Goal: Communication & Community: Answer question/provide support

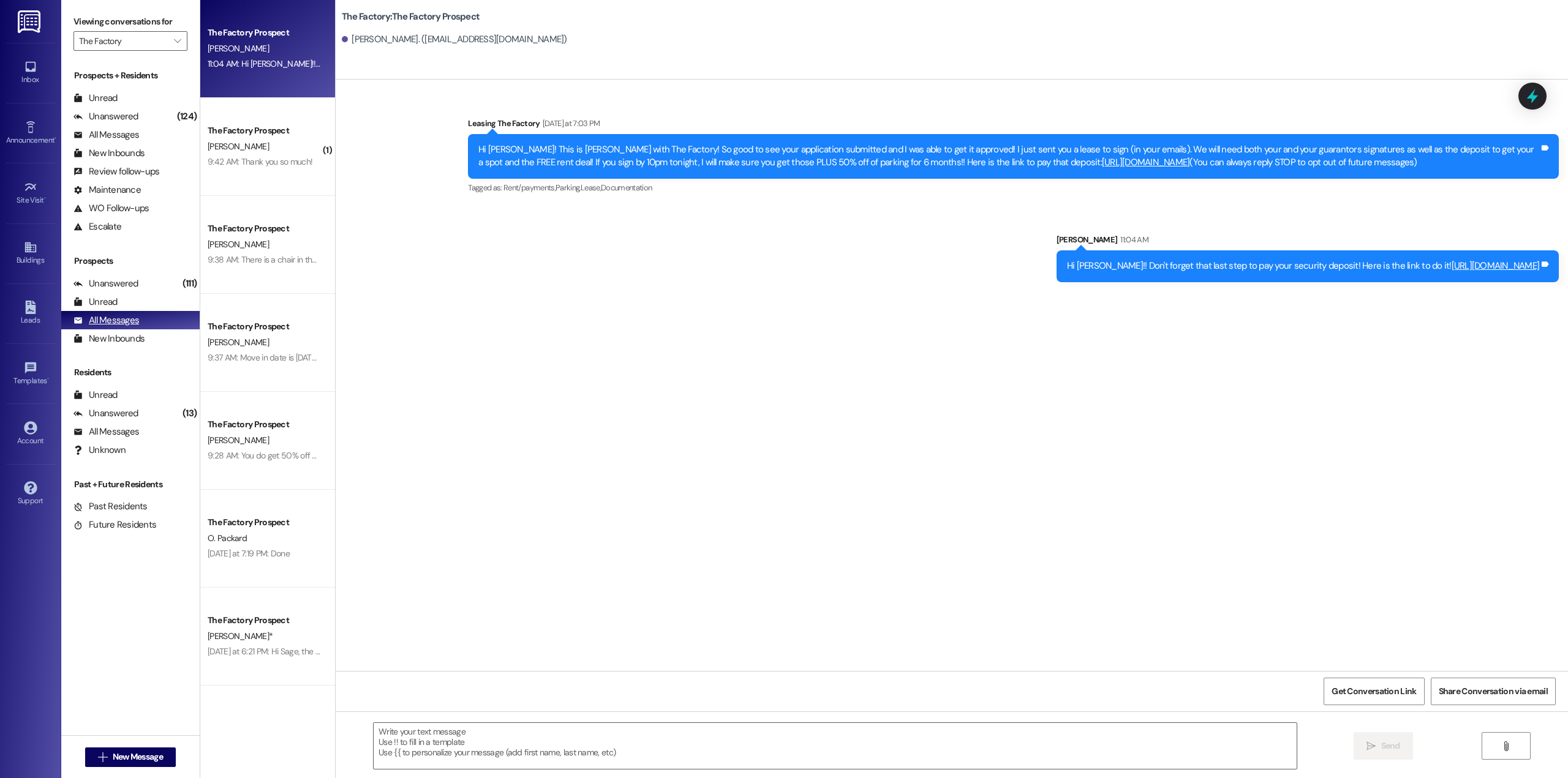
click at [124, 322] on div "All Messages" at bounding box center [106, 321] width 66 height 13
click at [103, 308] on div "Unread" at bounding box center [95, 302] width 44 height 13
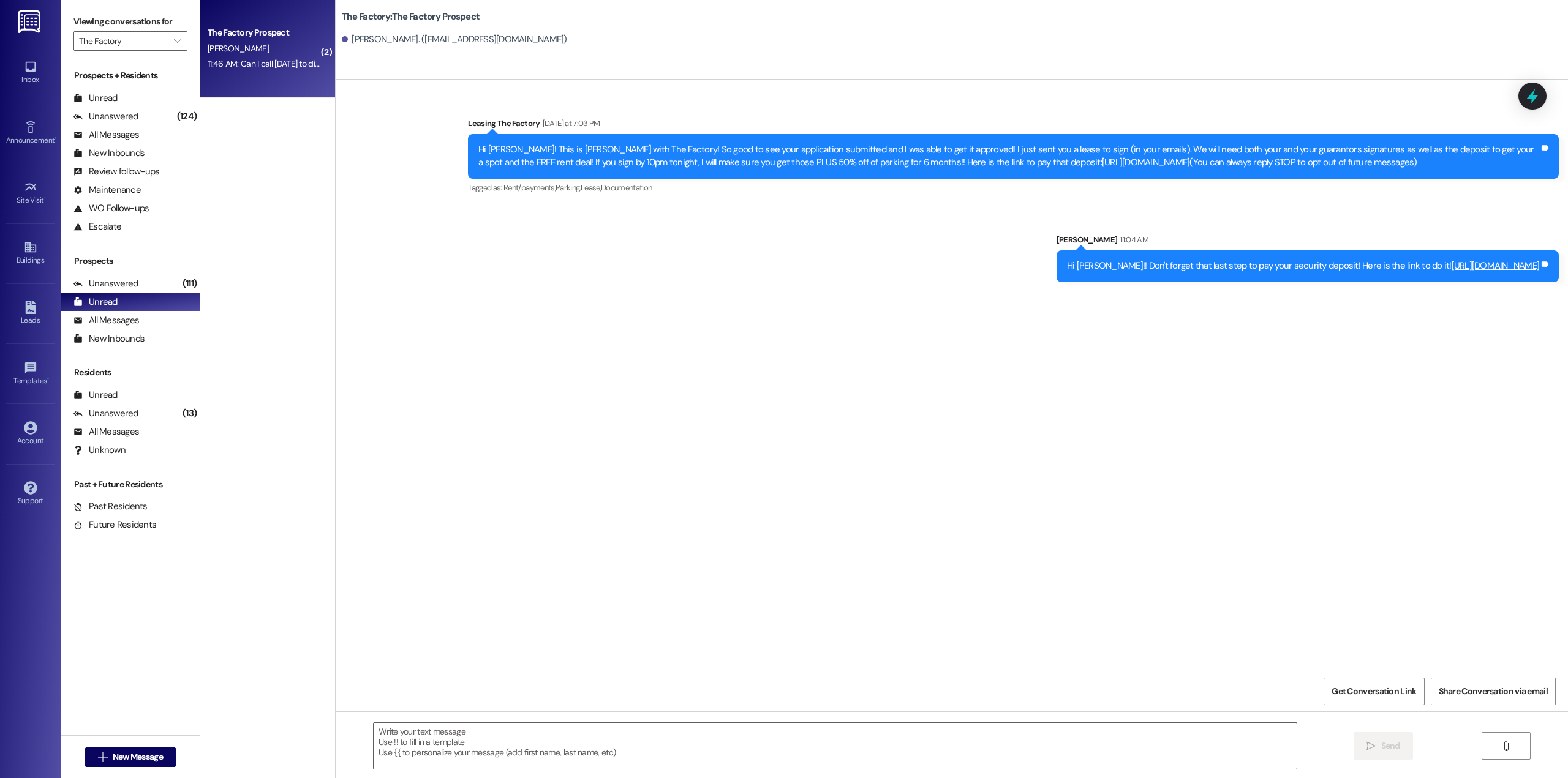
click at [238, 48] on div "[PERSON_NAME]" at bounding box center [264, 49] width 115 height 15
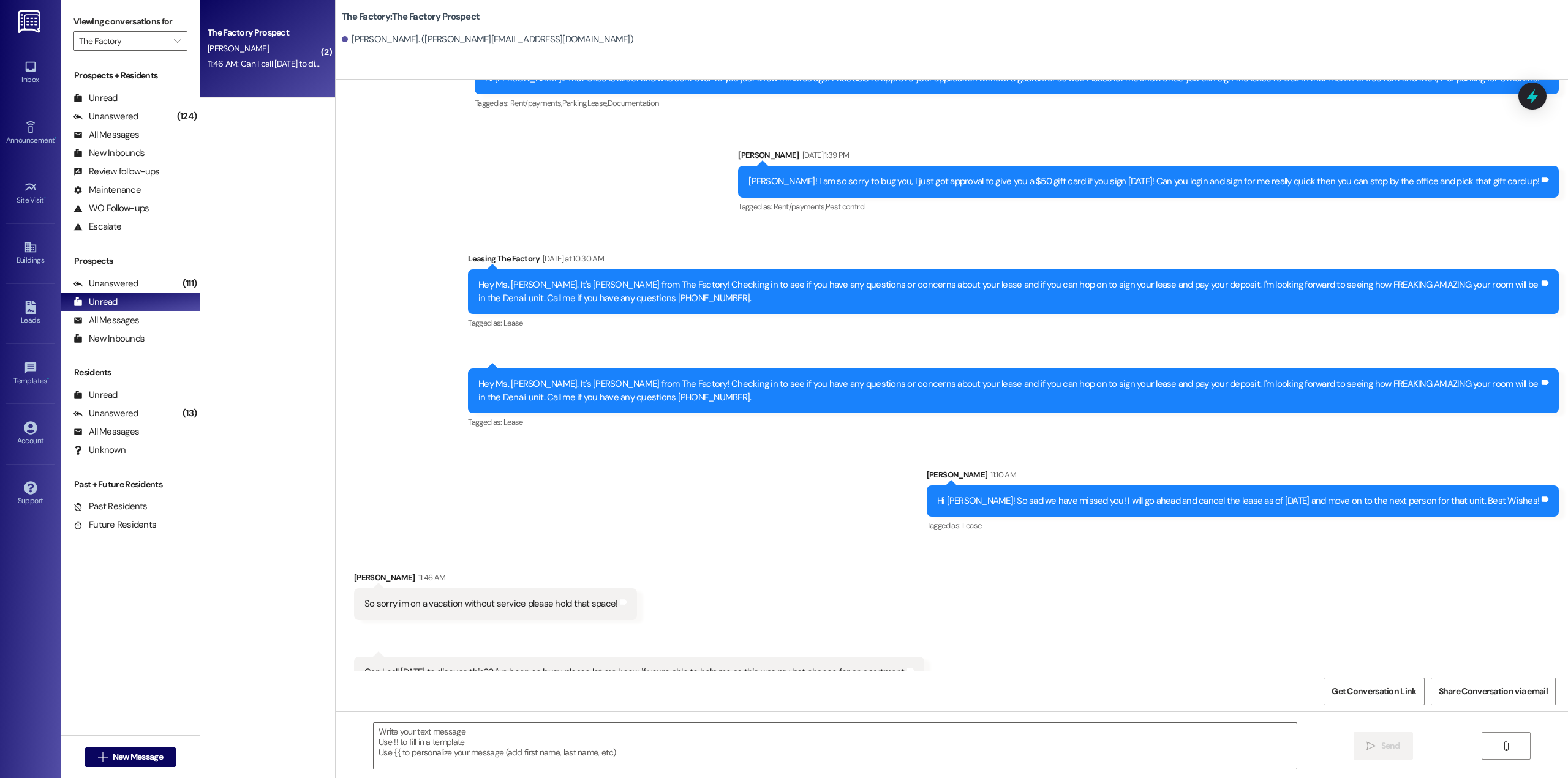
scroll to position [1189, 0]
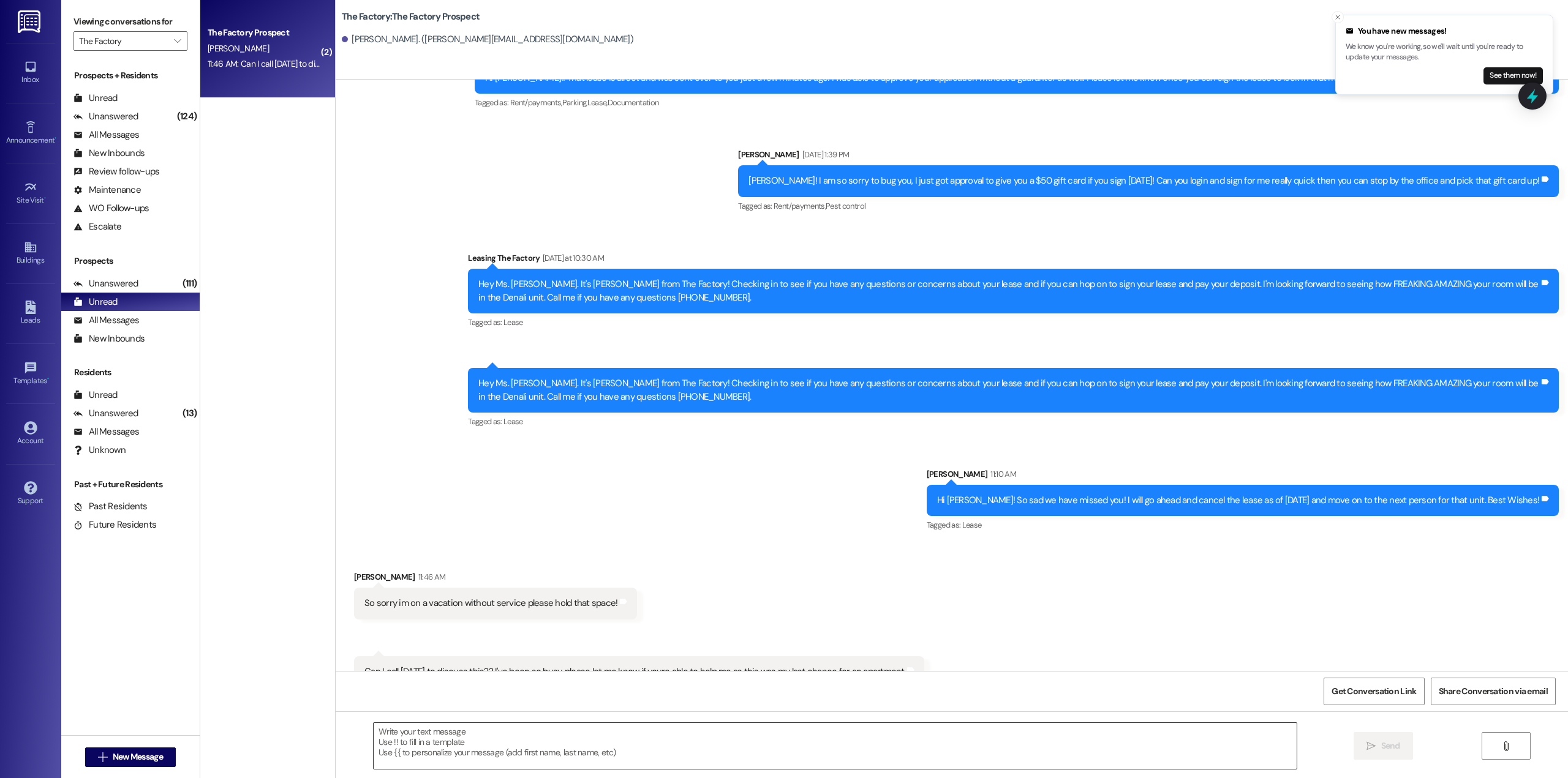
click at [649, 745] on textarea at bounding box center [835, 746] width 923 height 46
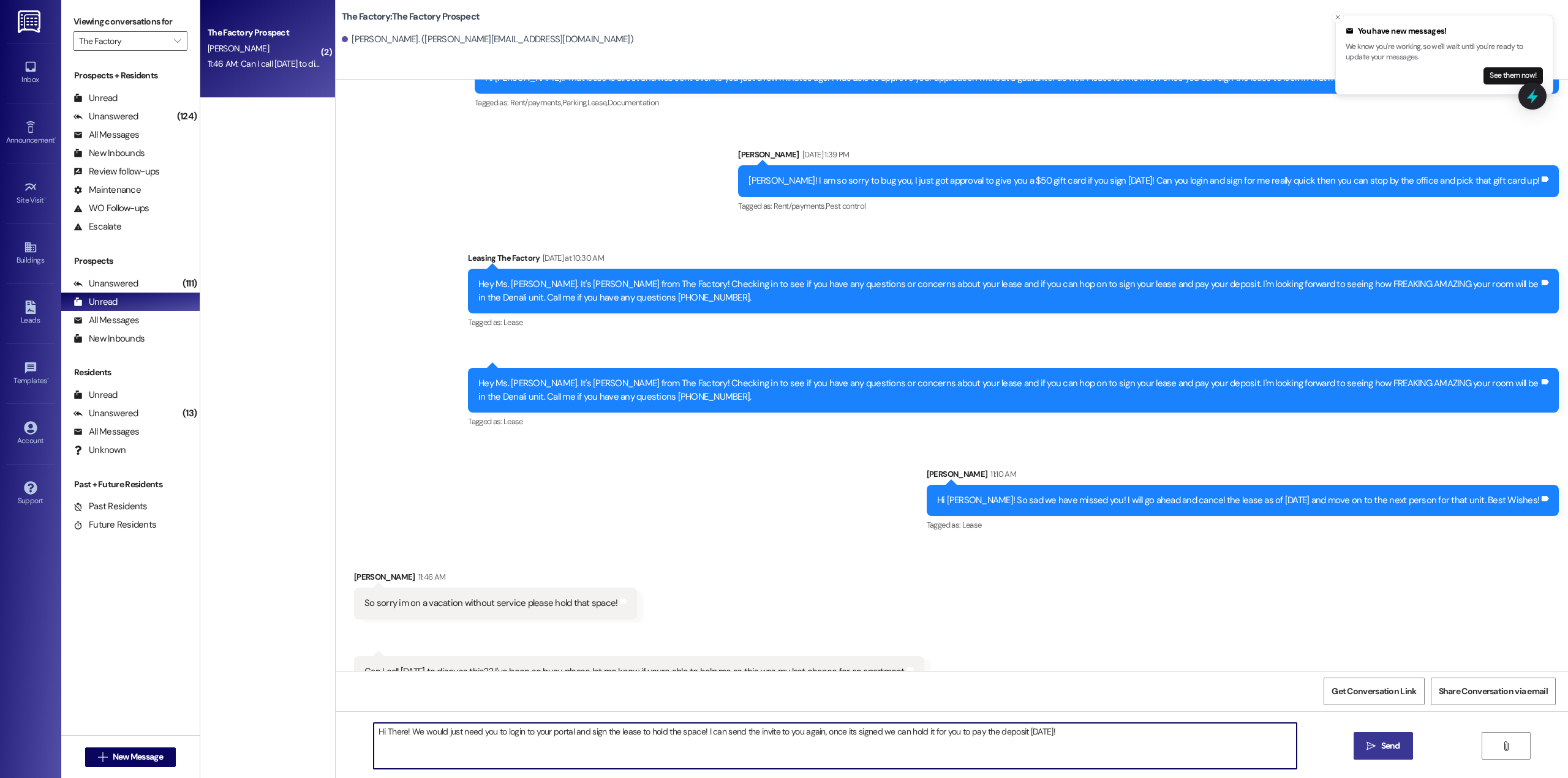
type textarea "Hi There! We would just need you to login to your portal and sign the lease to …"
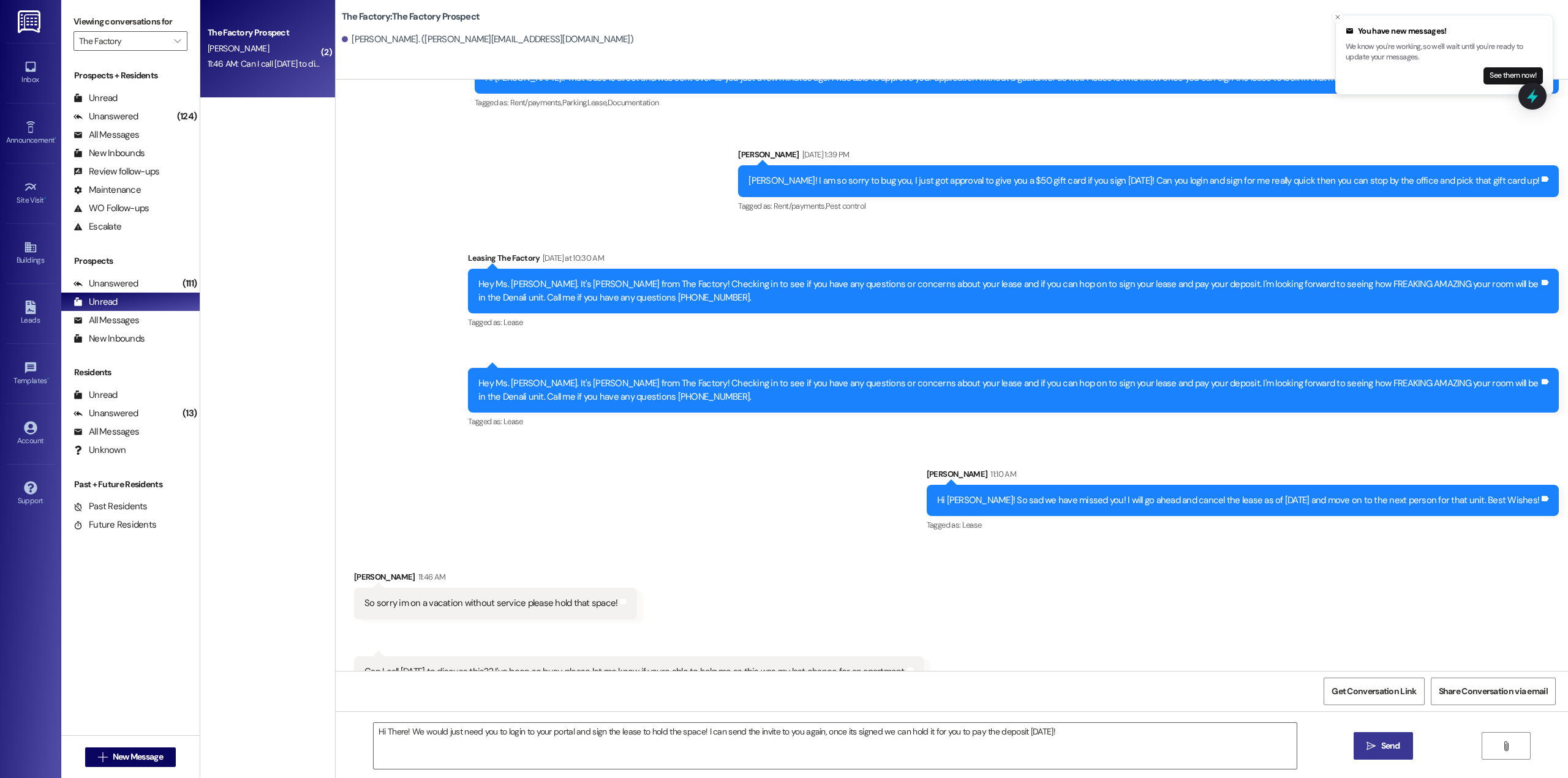
click at [1381, 752] on span "Send" at bounding box center [1391, 746] width 19 height 13
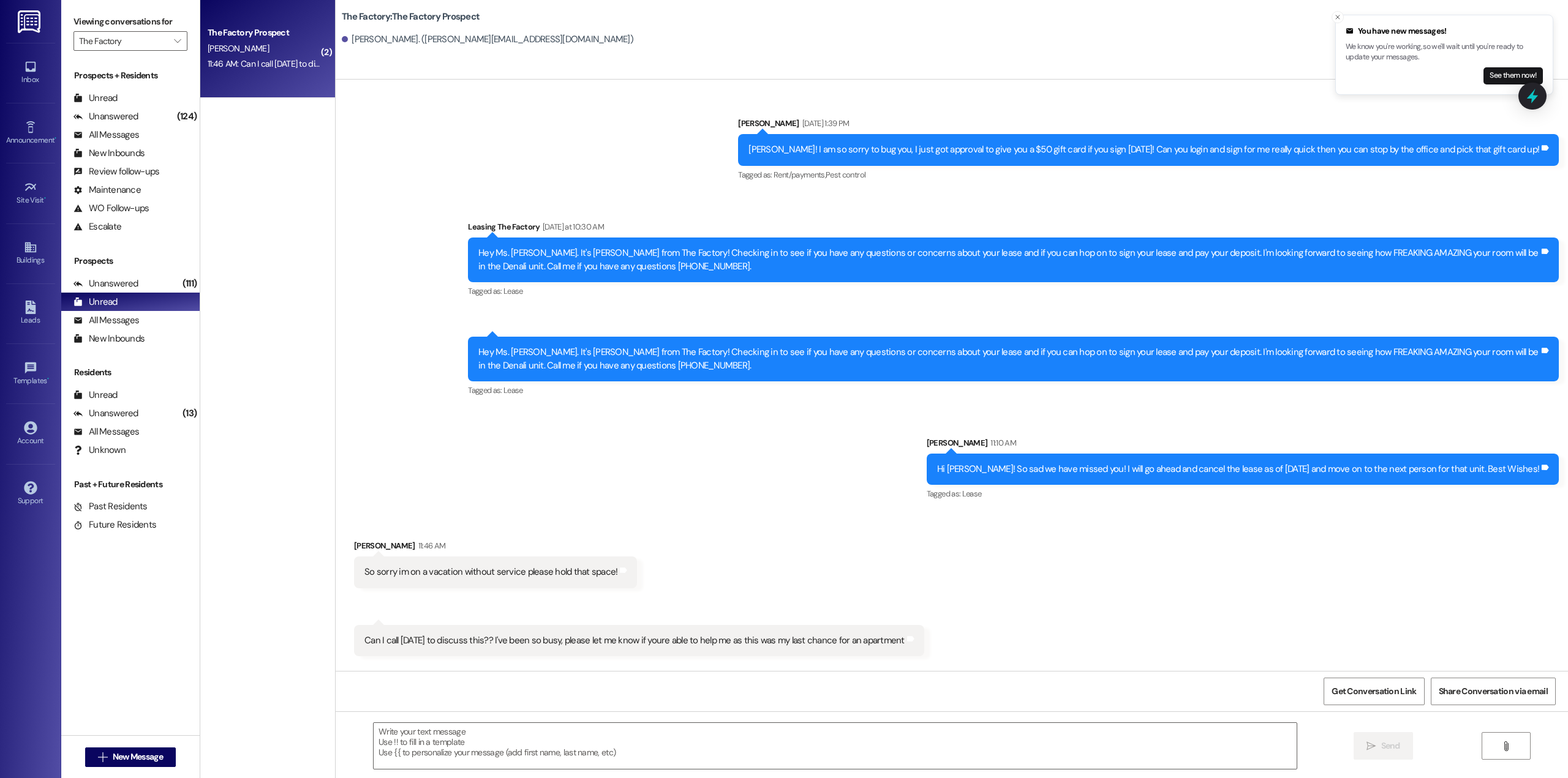
scroll to position [1275, 0]
